Goal: Task Accomplishment & Management: Complete application form

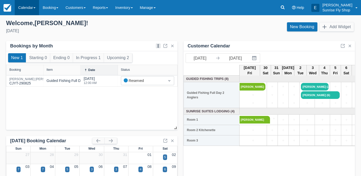
click at [25, 7] on link "Calendar" at bounding box center [27, 7] width 24 height 15
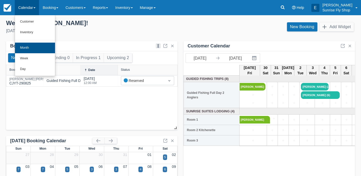
click at [24, 49] on link "Month" at bounding box center [35, 48] width 40 height 11
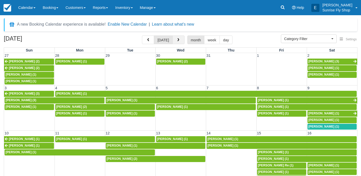
click at [179, 39] on button "button" at bounding box center [178, 39] width 12 height 9
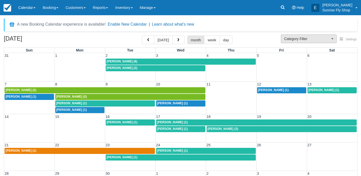
click at [294, 37] on span "Category Filter" at bounding box center [307, 38] width 46 height 5
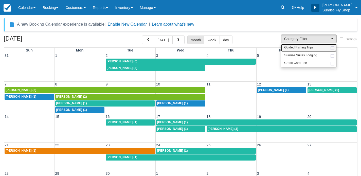
click at [293, 47] on span "Guided Fishing Trips" at bounding box center [298, 47] width 29 height 5
select select "2"
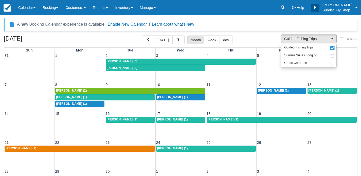
click at [64, 104] on span "Dean Martin (1)" at bounding box center [71, 104] width 31 height 4
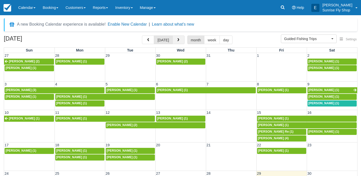
click at [182, 40] on button "button" at bounding box center [178, 39] width 12 height 9
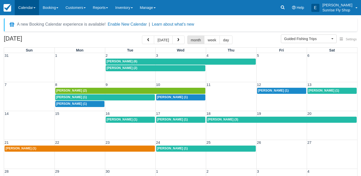
click at [25, 7] on link "Calendar" at bounding box center [27, 7] width 24 height 15
click at [144, 41] on button "button" at bounding box center [148, 39] width 12 height 9
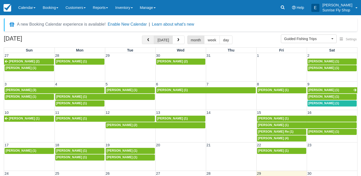
click at [144, 41] on button "button" at bounding box center [148, 39] width 12 height 9
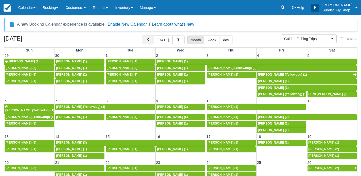
click at [148, 40] on span "button" at bounding box center [148, 40] width 4 height 4
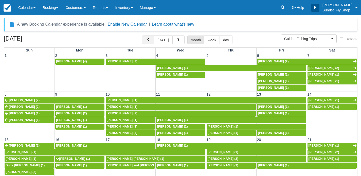
click at [148, 40] on span "button" at bounding box center [148, 40] width 4 height 4
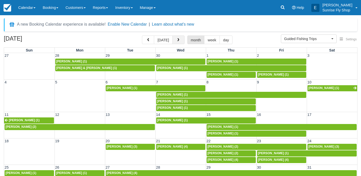
click at [176, 40] on span "button" at bounding box center [178, 40] width 4 height 4
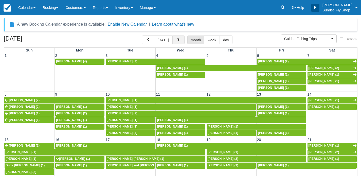
click at [177, 40] on span "button" at bounding box center [178, 40] width 4 height 4
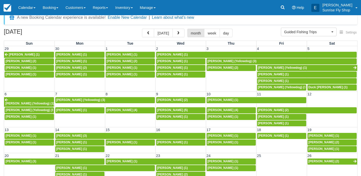
scroll to position [10, 0]
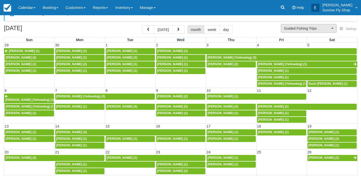
click at [292, 31] on button "Guided Fishing Trips" at bounding box center [309, 28] width 56 height 9
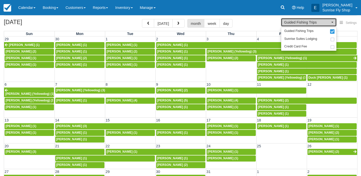
scroll to position [16, 0]
click at [161, 99] on span "Mike Miller (5)" at bounding box center [172, 101] width 31 height 4
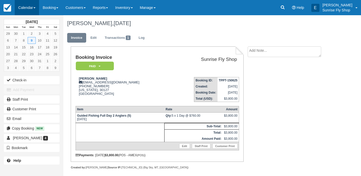
click at [33, 9] on link "Calendar" at bounding box center [27, 7] width 24 height 15
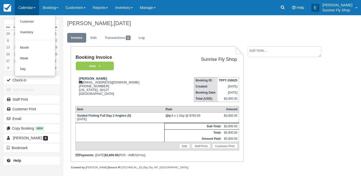
click at [33, 9] on link "Calendar" at bounding box center [27, 7] width 24 height 15
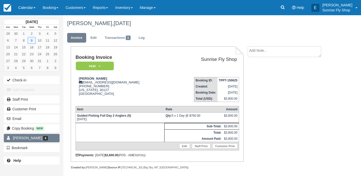
click at [22, 136] on span "[PERSON_NAME]" at bounding box center [27, 138] width 29 height 4
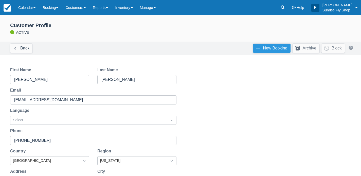
click at [271, 51] on link "New Booking" at bounding box center [271, 48] width 37 height 9
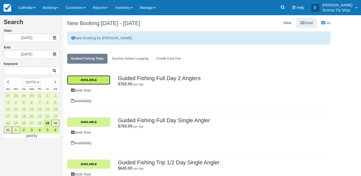
click at [103, 78] on link "Available" at bounding box center [88, 79] width 43 height 9
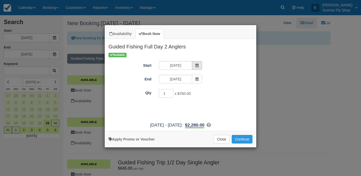
click at [195, 65] on icon "Item Modal" at bounding box center [197, 66] width 4 height 4
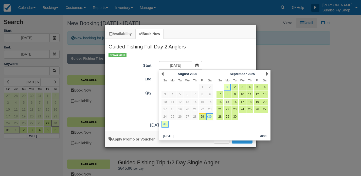
click at [228, 100] on link "15" at bounding box center [227, 102] width 7 height 7
type input "[DATE]"
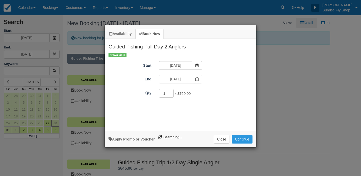
type input "[DATE]"
click at [171, 91] on input "2" at bounding box center [166, 93] width 15 height 9
click at [171, 91] on input "3" at bounding box center [166, 93] width 15 height 9
type input "4"
click at [171, 91] on input "4" at bounding box center [166, 93] width 15 height 9
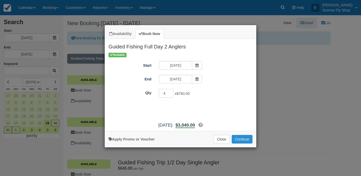
click at [244, 141] on button "Continue" at bounding box center [242, 139] width 21 height 9
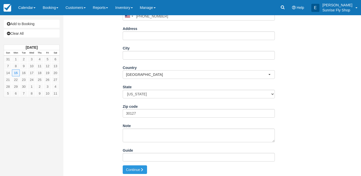
scroll to position [120, 0]
click at [128, 167] on button "Continue" at bounding box center [135, 170] width 24 height 9
type input "+16783725911"
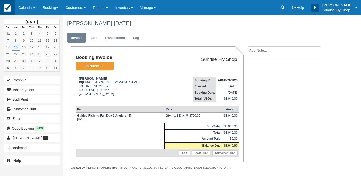
click at [10, 9] on img at bounding box center [8, 8] width 8 height 8
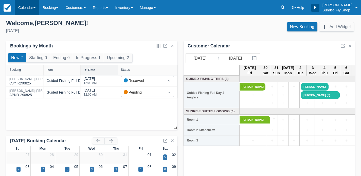
click at [27, 8] on link "Calendar" at bounding box center [27, 7] width 24 height 15
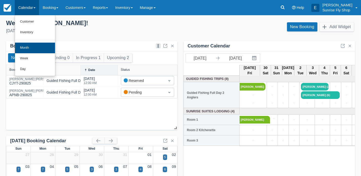
click at [27, 48] on link "Month" at bounding box center [35, 48] width 40 height 11
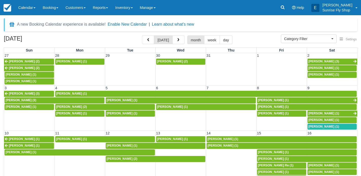
select select
click at [172, 42] on button "button" at bounding box center [178, 39] width 12 height 9
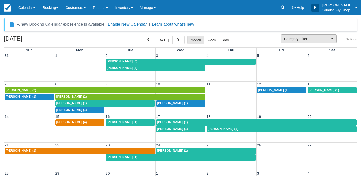
click at [304, 39] on span "Category Filter" at bounding box center [307, 38] width 46 height 5
click at [69, 109] on span "[PERSON_NAME] (1)" at bounding box center [71, 110] width 31 height 4
click at [311, 38] on span "Category Filter" at bounding box center [307, 38] width 46 height 5
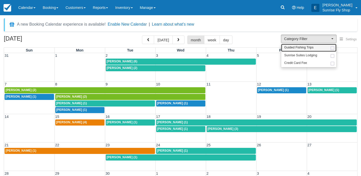
click at [307, 48] on span "Guided Fishing Trips" at bounding box center [298, 47] width 29 height 5
select select "2"
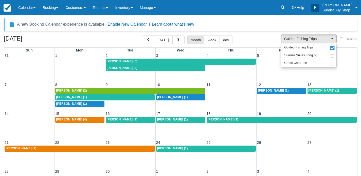
click at [320, 90] on span "[PERSON_NAME] (1)" at bounding box center [323, 91] width 31 height 4
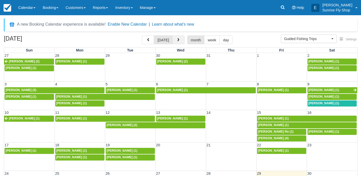
click at [175, 37] on button "button" at bounding box center [178, 39] width 12 height 9
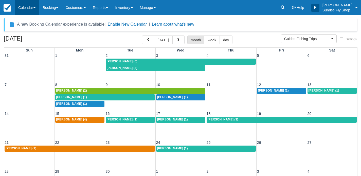
click at [32, 6] on link "Calendar" at bounding box center [27, 7] width 24 height 15
click at [177, 41] on span "button" at bounding box center [178, 40] width 4 height 4
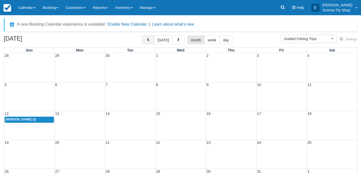
click at [149, 44] on button "button" at bounding box center [148, 39] width 12 height 9
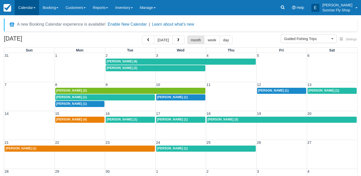
click at [31, 6] on link "Calendar" at bounding box center [27, 7] width 24 height 15
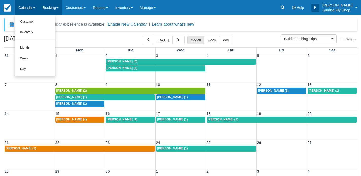
click at [47, 10] on link "Booking" at bounding box center [50, 7] width 23 height 15
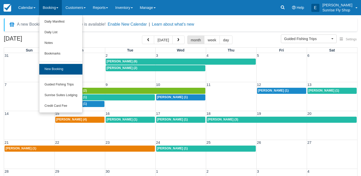
click at [50, 68] on link "New Booking" at bounding box center [60, 69] width 43 height 11
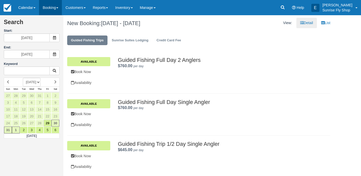
click at [48, 8] on link "Booking" at bounding box center [50, 7] width 23 height 15
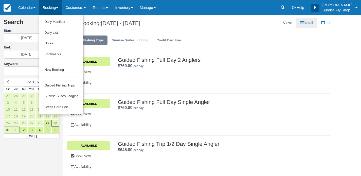
click at [48, 8] on link "Booking" at bounding box center [50, 7] width 23 height 15
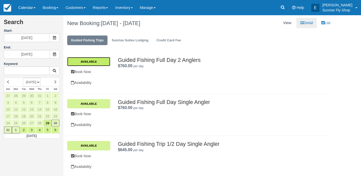
click at [80, 60] on link "Available" at bounding box center [88, 61] width 43 height 9
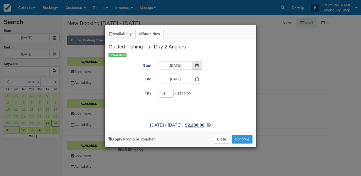
click at [196, 65] on icon "Item Modal" at bounding box center [197, 66] width 4 height 4
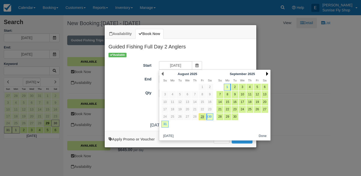
click at [267, 73] on link "Next" at bounding box center [267, 74] width 2 height 4
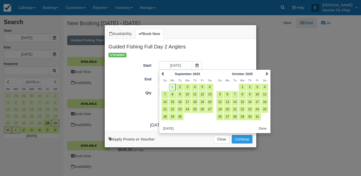
click at [267, 73] on link "Next" at bounding box center [267, 74] width 2 height 4
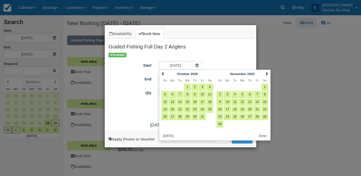
click at [267, 73] on link "Next" at bounding box center [267, 74] width 2 height 4
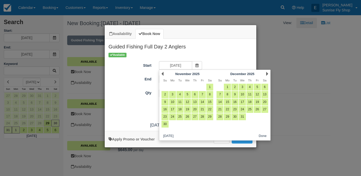
click at [267, 73] on link "Next" at bounding box center [267, 74] width 2 height 4
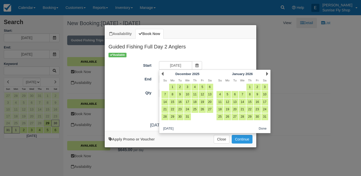
click at [267, 73] on link "Next" at bounding box center [267, 74] width 2 height 4
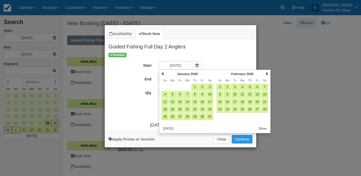
click at [267, 73] on link "Next" at bounding box center [267, 74] width 2 height 4
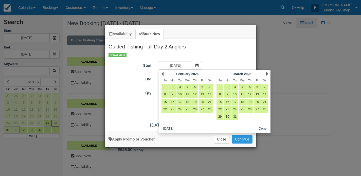
click at [267, 73] on link "Next" at bounding box center [267, 74] width 2 height 4
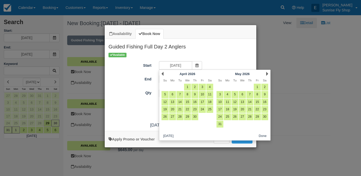
click at [267, 73] on link "Next" at bounding box center [267, 74] width 2 height 4
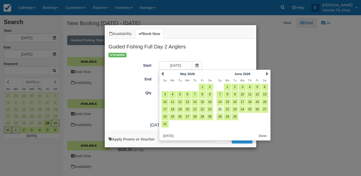
click at [221, 109] on link "21" at bounding box center [219, 109] width 7 height 7
type input "06/21/26"
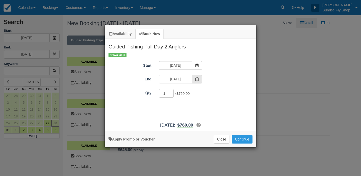
click at [199, 82] on span "Item Modal" at bounding box center [197, 79] width 10 height 9
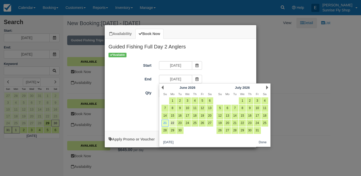
click at [172, 122] on link "22" at bounding box center [172, 123] width 7 height 7
type input "06/22/26"
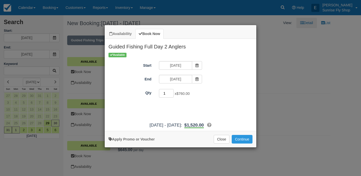
type input "2"
click at [171, 91] on input "2" at bounding box center [166, 93] width 15 height 9
click at [241, 143] on button "Continue" at bounding box center [242, 139] width 21 height 9
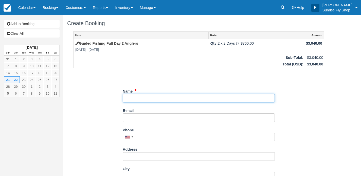
click at [160, 97] on input "Name" at bounding box center [199, 98] width 152 height 9
type input "[PERSON_NAME]"
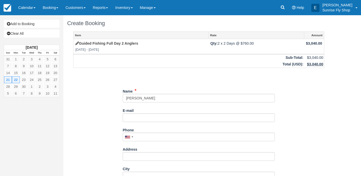
click at [122, 117] on div "Item Rate Amount Guided Fishing Full Day 2 Anglers Sun Jun 21 2026 - Mon Jun 22…" at bounding box center [198, 158] width 263 height 255
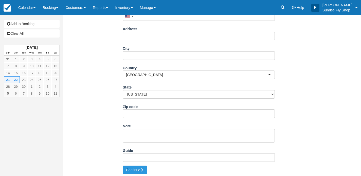
scroll to position [120, 0]
click at [130, 166] on button "Continue" at bounding box center [135, 170] width 24 height 9
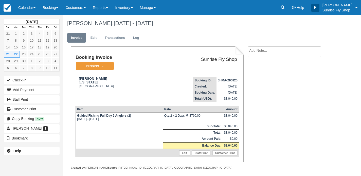
click at [259, 52] on textarea at bounding box center [283, 51] width 73 height 11
type textarea "Staying at GWI"
click at [92, 39] on link "Edit" at bounding box center [94, 38] width 14 height 10
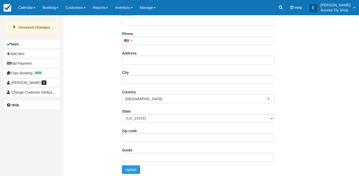
scroll to position [102, 0]
type input "Clay Huffman (Yellowdog)"
click at [127, 169] on button "Update" at bounding box center [131, 169] width 18 height 9
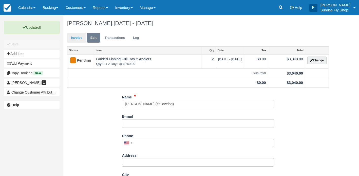
scroll to position [0, 0]
click at [76, 34] on link "Invoice" at bounding box center [76, 38] width 19 height 10
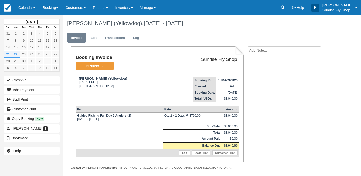
click at [254, 53] on textarea at bounding box center [283, 51] width 73 height 11
type textarea "Staying at GWI"
click at [255, 81] on icon "button" at bounding box center [254, 81] width 6 height 4
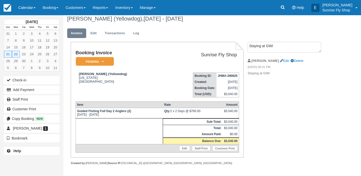
scroll to position [7, 0]
click at [95, 64] on td "Booking Invoice Pending   Reserved Deposit Paid Waiting Cancelled Void" at bounding box center [118, 59] width 86 height 18
click at [95, 61] on em "Pending" at bounding box center [95, 61] width 38 height 9
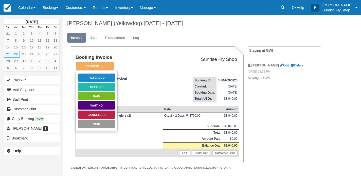
click at [94, 76] on link "Reserved" at bounding box center [97, 77] width 38 height 9
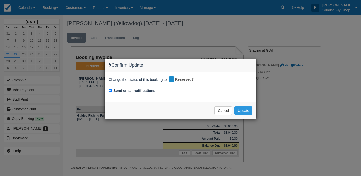
click at [110, 88] on input "Send email notifications" at bounding box center [109, 89] width 3 height 3
checkbox input "false"
click at [242, 110] on button "Update" at bounding box center [243, 110] width 18 height 9
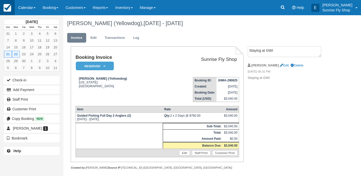
click at [9, 10] on img at bounding box center [8, 8] width 8 height 8
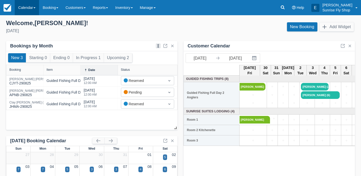
click at [26, 10] on link "Calendar" at bounding box center [27, 7] width 24 height 15
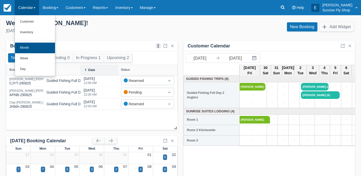
click at [30, 45] on link "Month" at bounding box center [35, 48] width 40 height 11
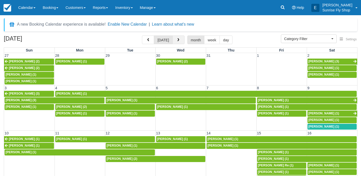
click at [178, 37] on button "button" at bounding box center [178, 39] width 12 height 9
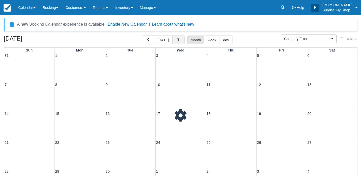
click at [178, 37] on button "button" at bounding box center [178, 39] width 12 height 9
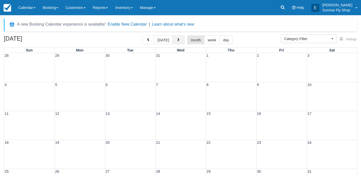
click at [178, 37] on button "button" at bounding box center [178, 39] width 12 height 9
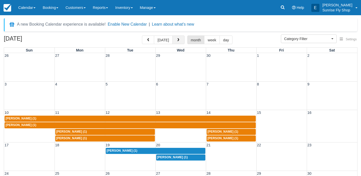
click at [178, 37] on button "button" at bounding box center [178, 39] width 12 height 9
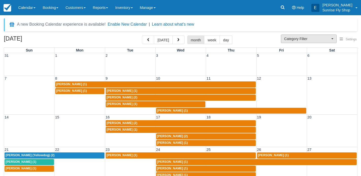
click at [289, 39] on span "Category Filter" at bounding box center [307, 38] width 46 height 5
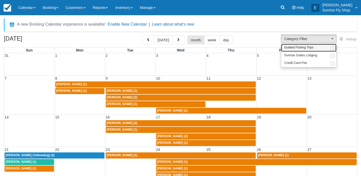
click at [294, 46] on span "Guided Fishing Trips" at bounding box center [298, 47] width 29 height 5
select select "2"
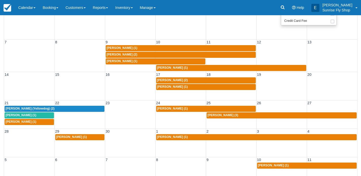
scroll to position [43, 0]
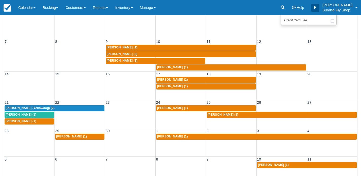
click at [218, 113] on span "Wayne Adams (3)" at bounding box center [222, 115] width 31 height 4
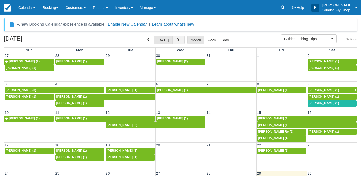
click at [178, 39] on span "button" at bounding box center [178, 40] width 4 height 4
